Goal: Check status: Check status

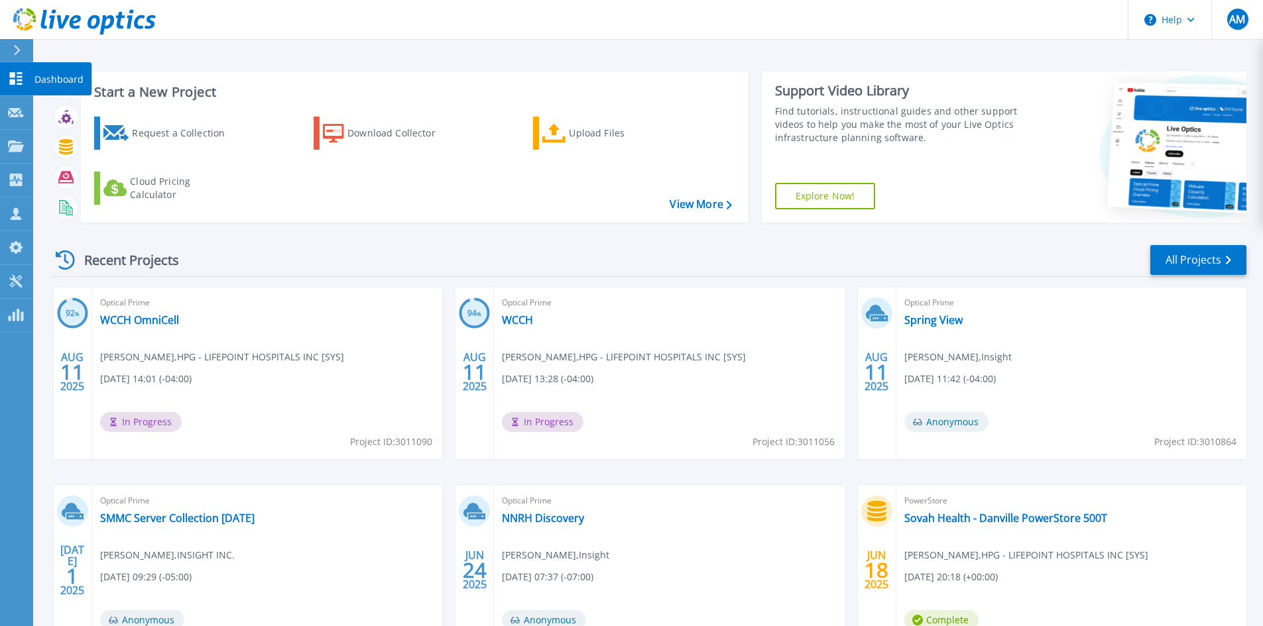
click at [21, 74] on icon at bounding box center [16, 78] width 16 height 13
click at [511, 316] on link "WCCH" at bounding box center [517, 320] width 31 height 13
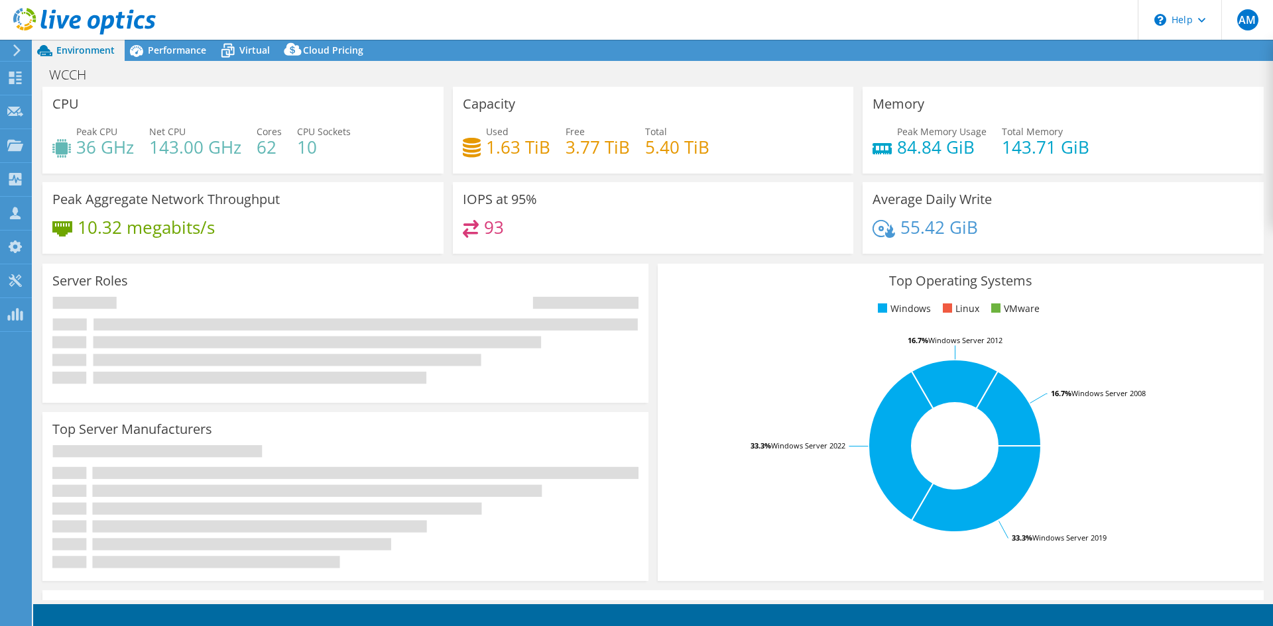
select select "USD"
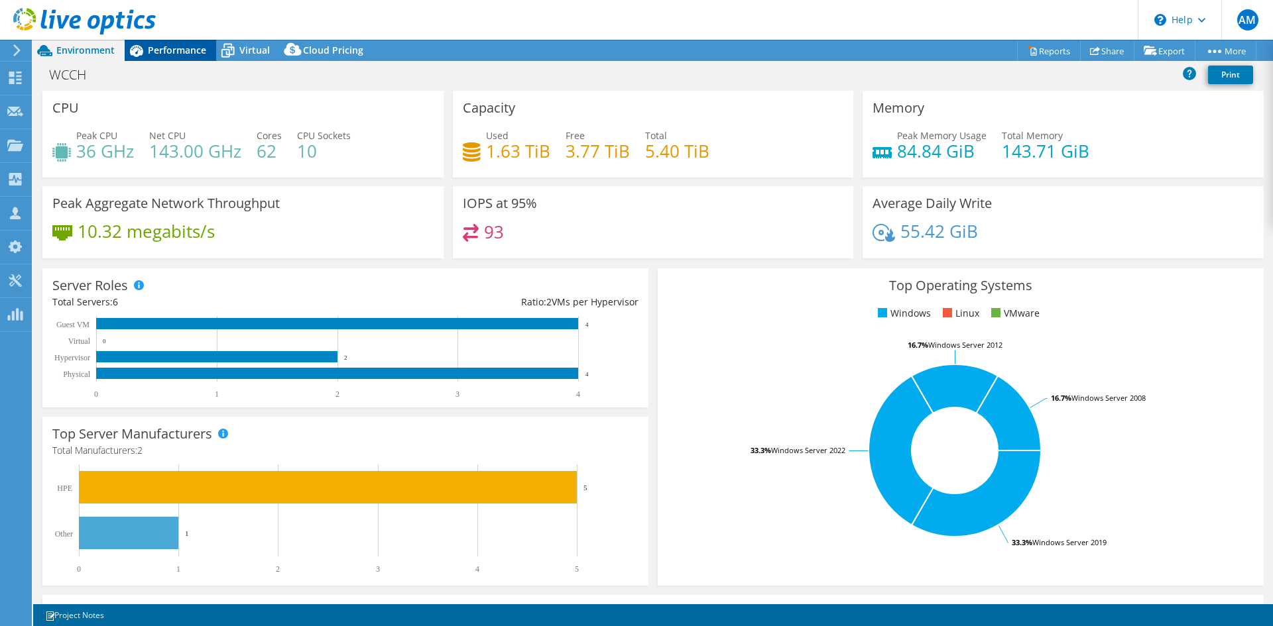
click at [175, 50] on span "Performance" at bounding box center [177, 50] width 58 height 13
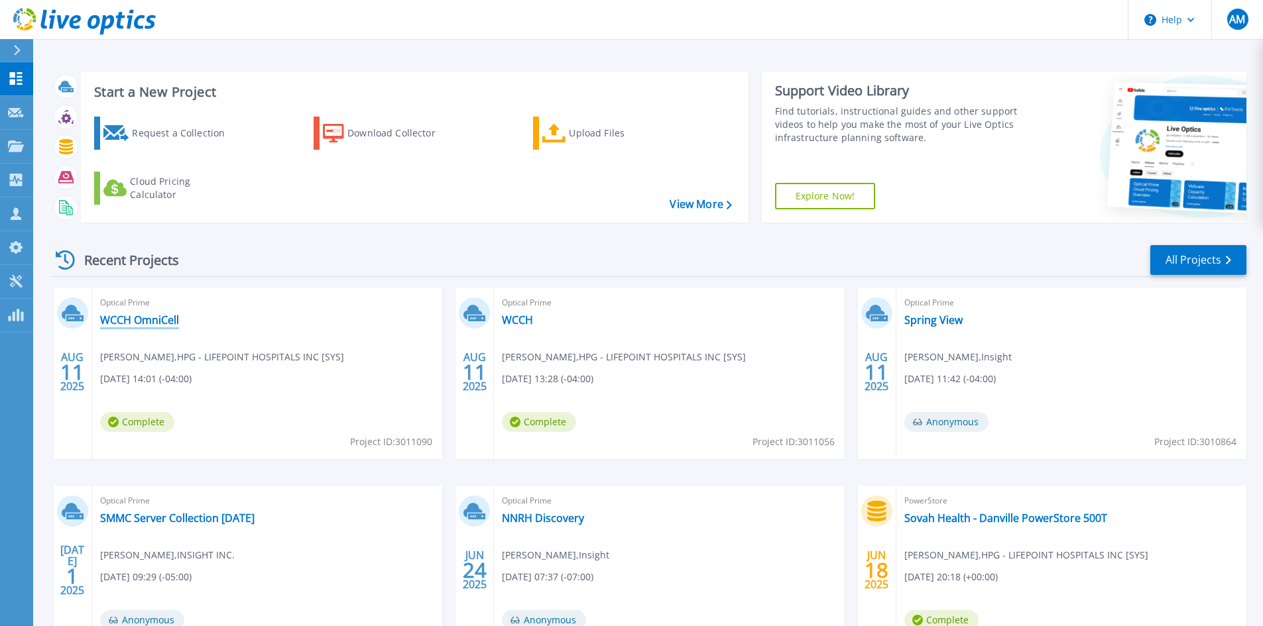
click at [160, 326] on link "WCCH OmniCell" at bounding box center [139, 320] width 79 height 13
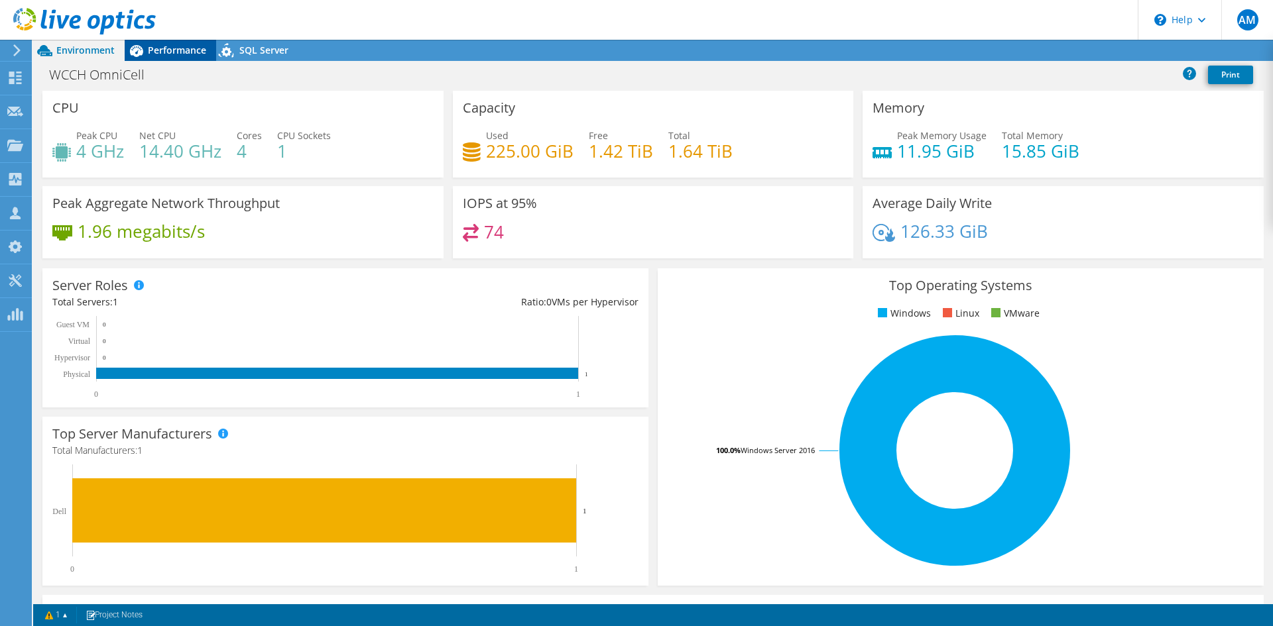
click at [173, 50] on span "Performance" at bounding box center [177, 50] width 58 height 13
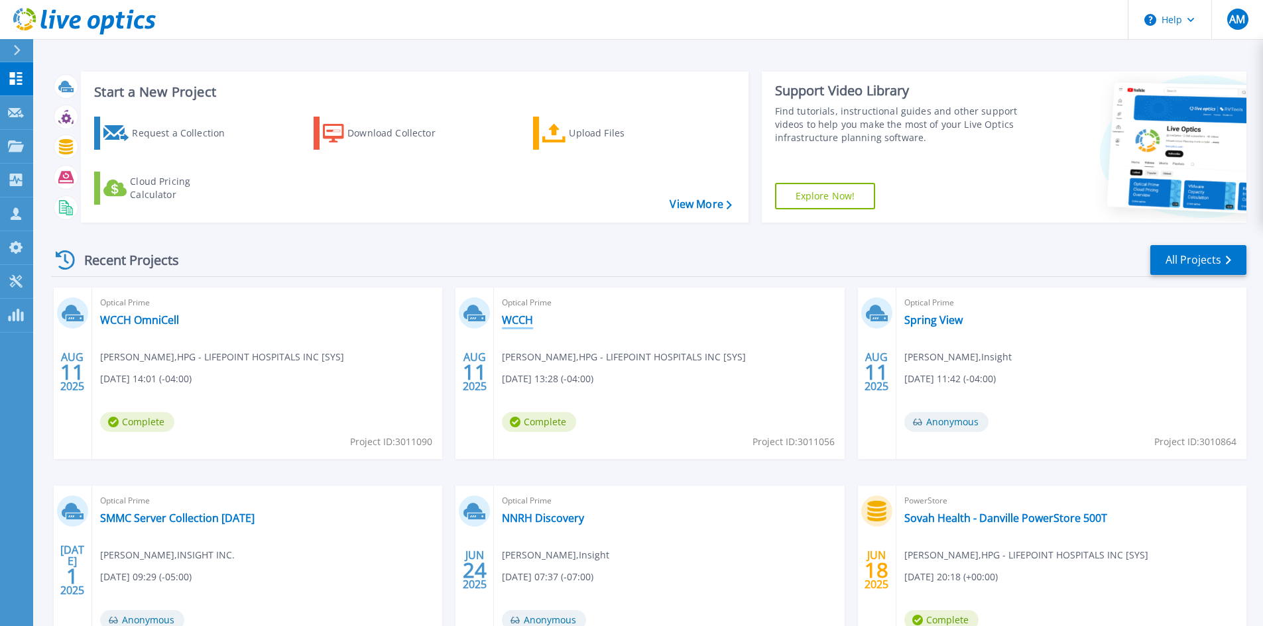
click at [520, 321] on link "WCCH" at bounding box center [517, 320] width 31 height 13
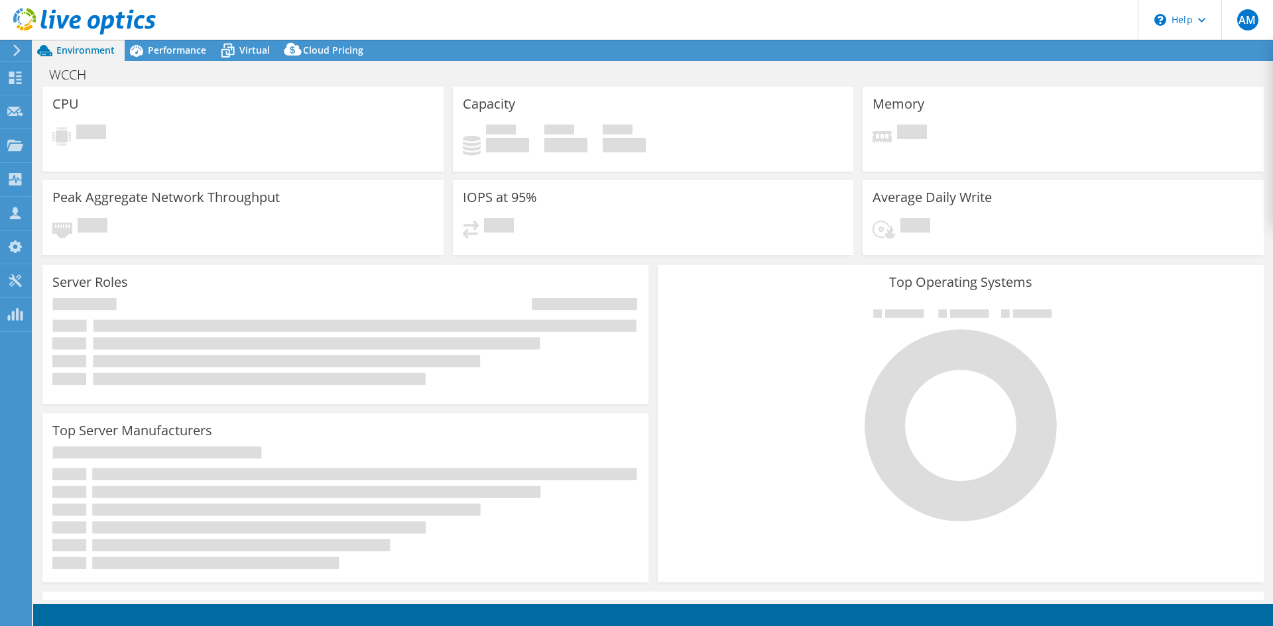
select select "USD"
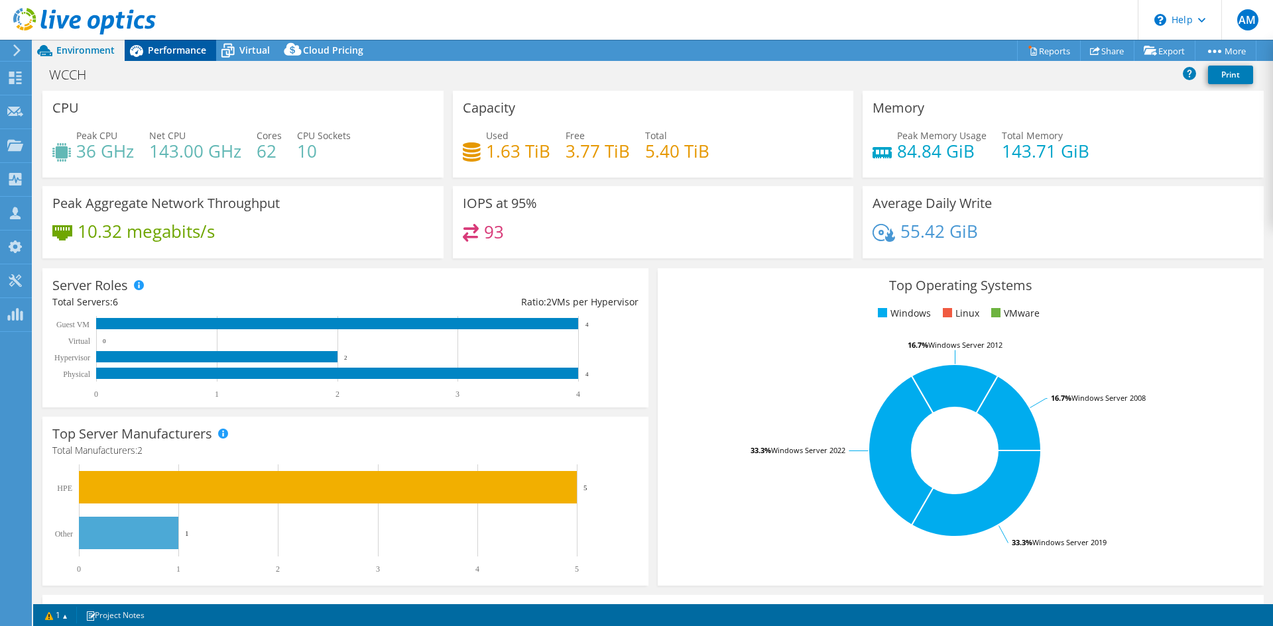
click at [178, 52] on span "Performance" at bounding box center [177, 50] width 58 height 13
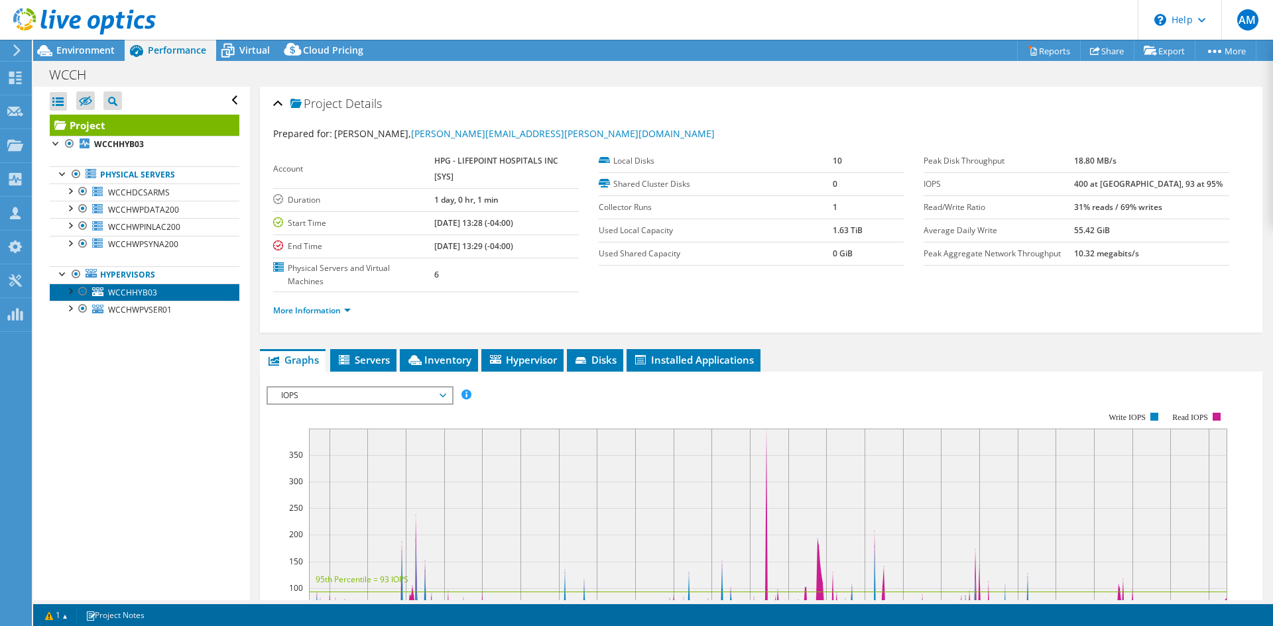
click at [166, 288] on link "WCCHHYB03" at bounding box center [145, 292] width 190 height 17
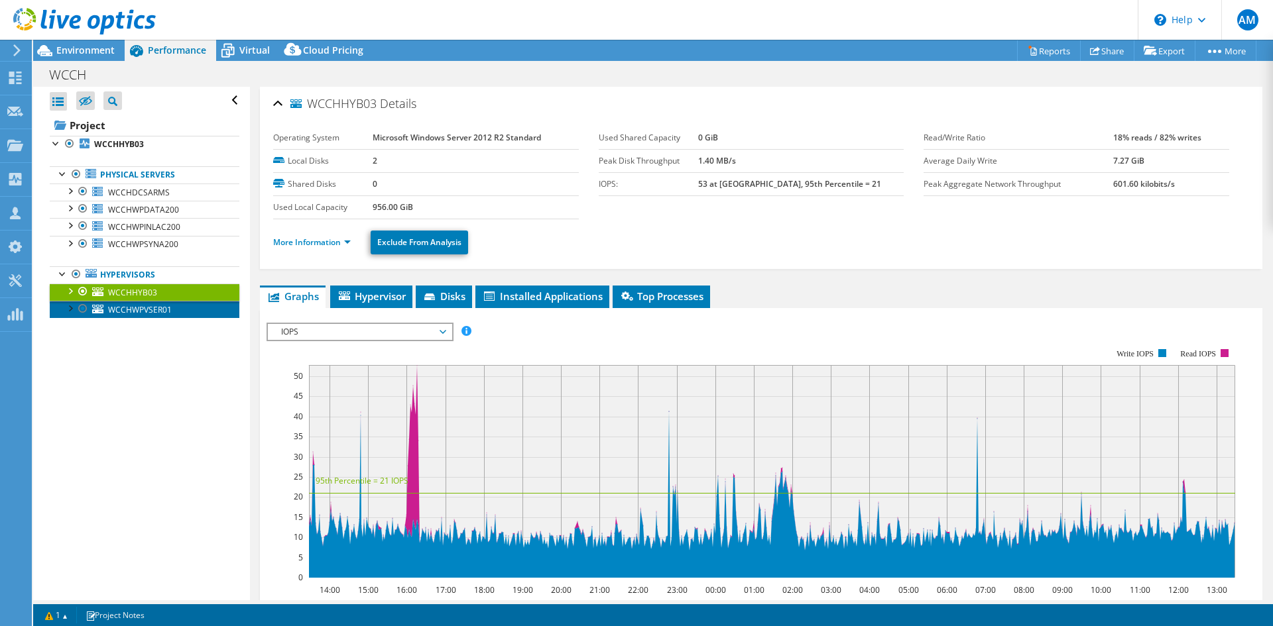
click at [163, 308] on span "WCCHWPVSER01" at bounding box center [140, 309] width 64 height 11
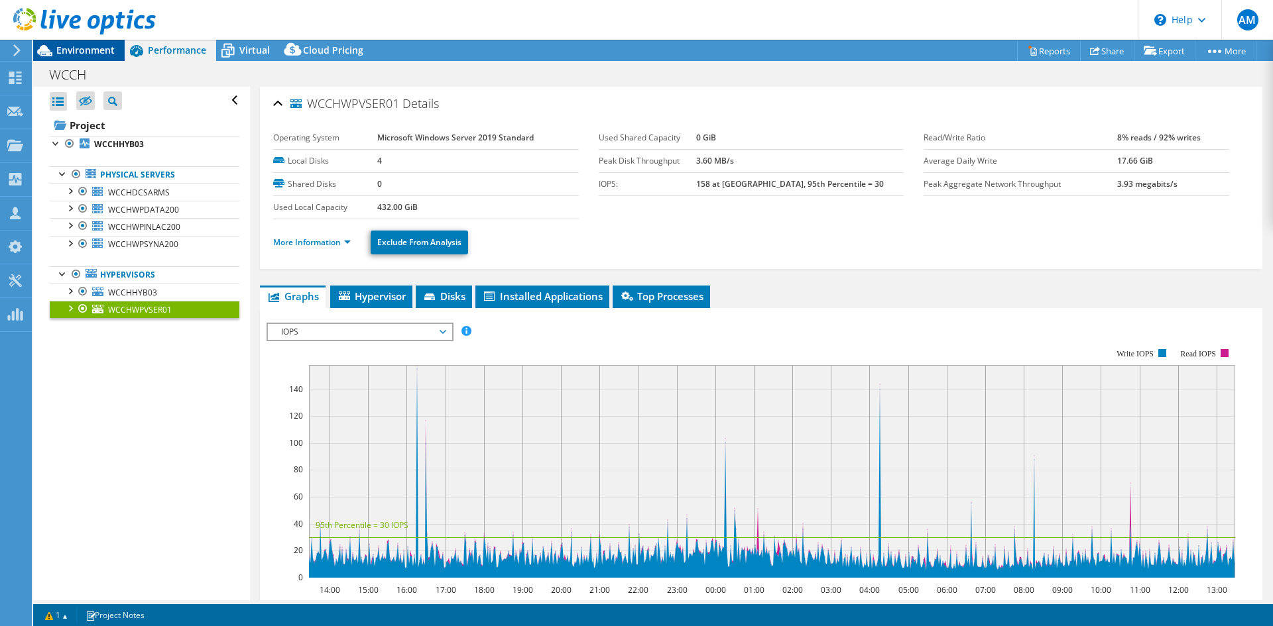
click at [90, 46] on span "Environment" at bounding box center [85, 50] width 58 height 13
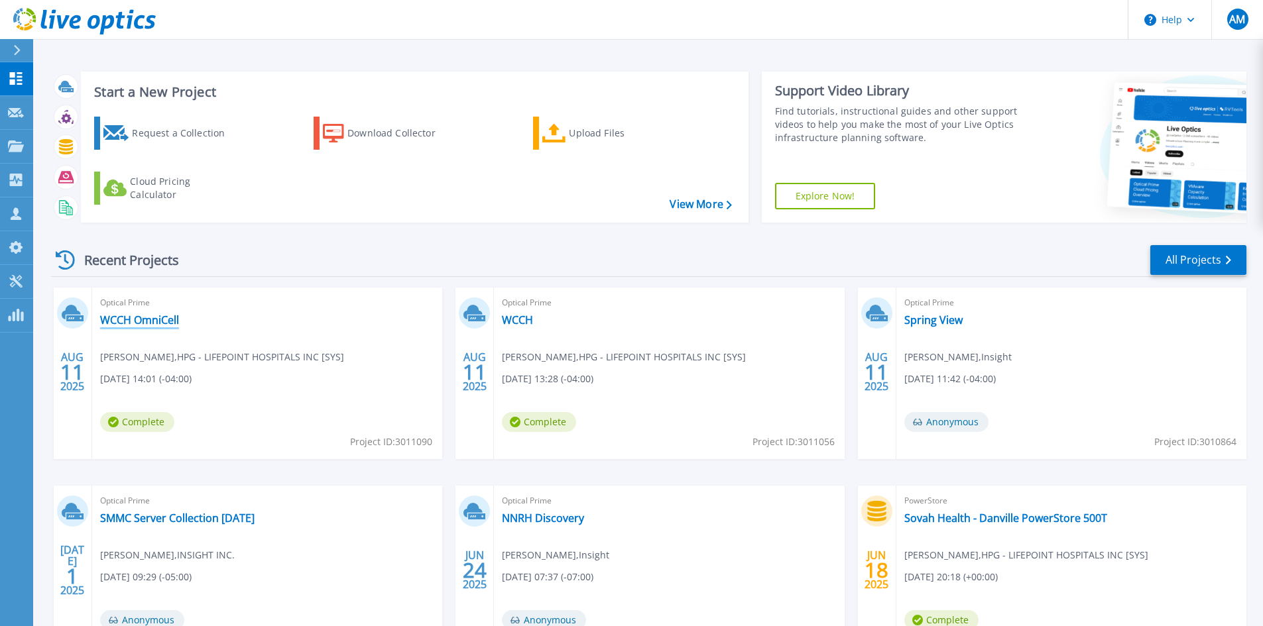
click at [152, 314] on link "WCCH OmniCell" at bounding box center [139, 320] width 79 height 13
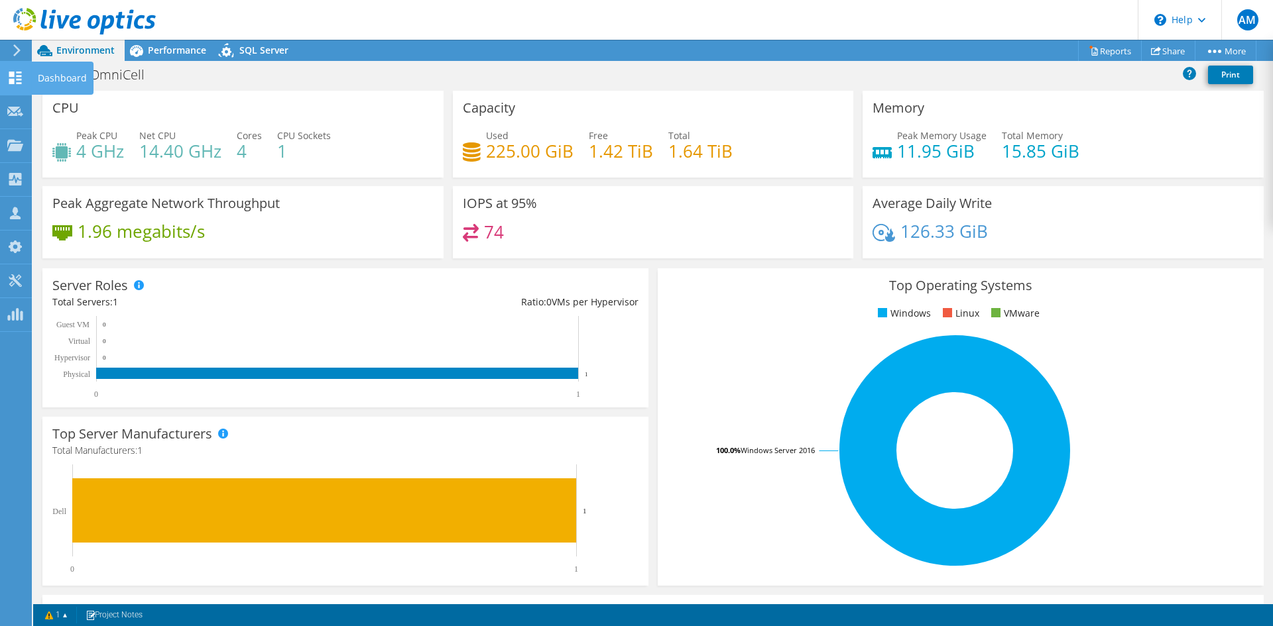
click at [15, 78] on icon at bounding box center [15, 78] width 16 height 13
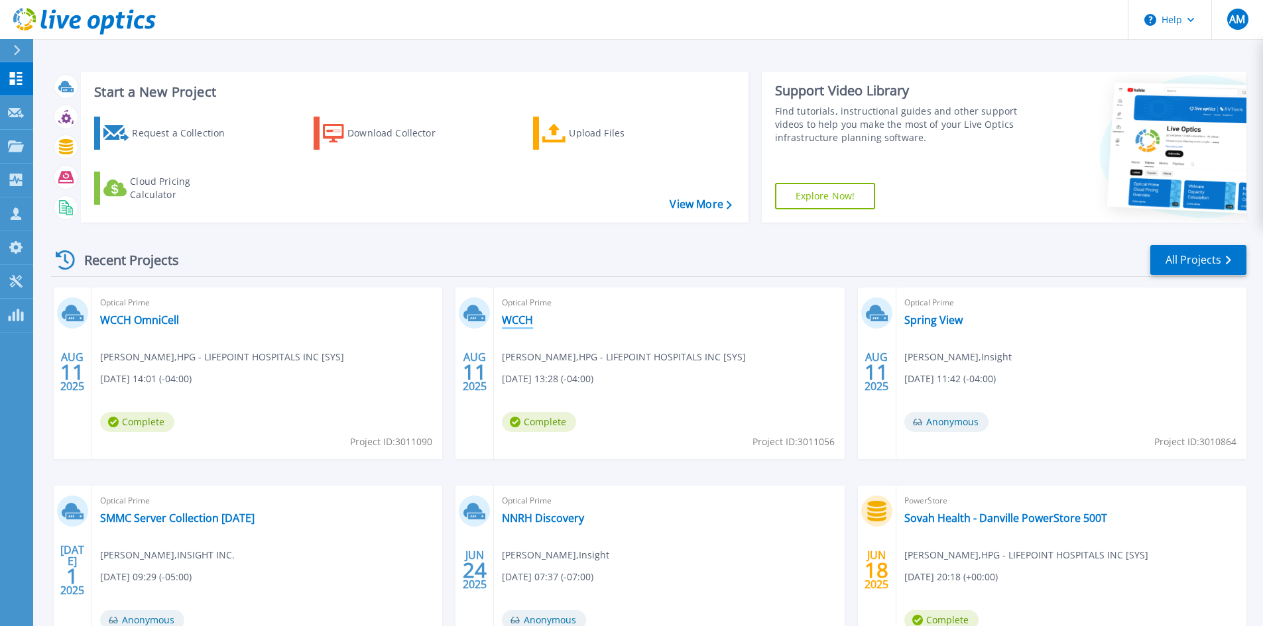
click at [528, 321] on link "WCCH" at bounding box center [517, 320] width 31 height 13
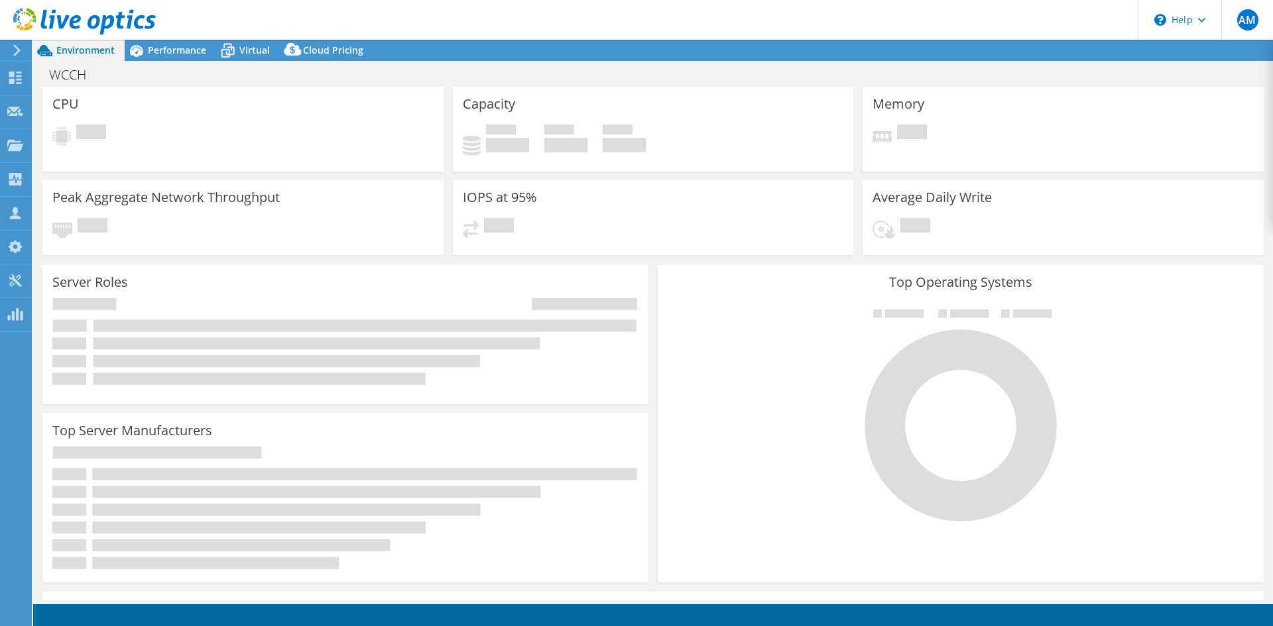
select select "USD"
